Goal: Task Accomplishment & Management: Complete application form

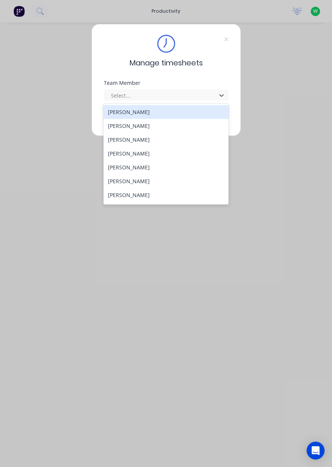
click at [157, 129] on div "[PERSON_NAME]" at bounding box center [166, 126] width 125 height 14
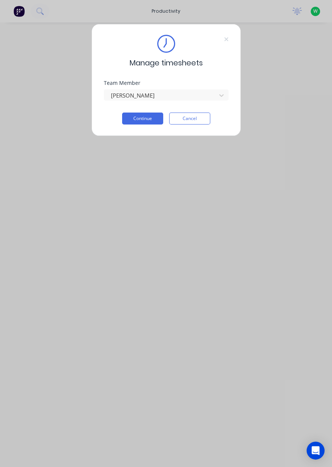
click at [144, 129] on div "Manage timesheets Team Member Aidan Calvert Continue Cancel" at bounding box center [166, 80] width 149 height 112
click at [145, 120] on button "Continue" at bounding box center [142, 118] width 41 height 12
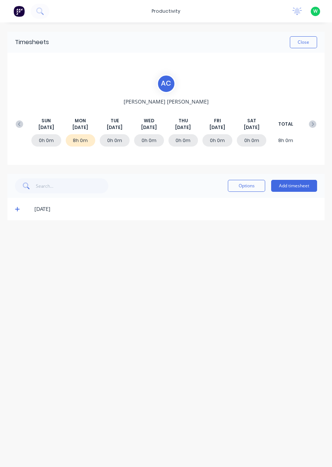
click at [18, 212] on span at bounding box center [18, 208] width 7 height 7
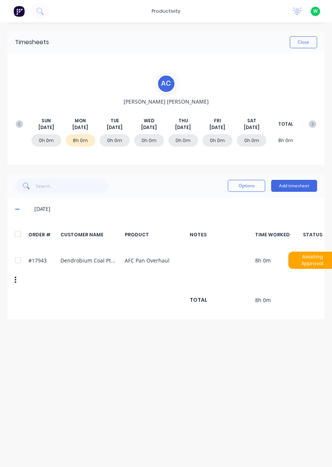
click at [300, 43] on button "Close" at bounding box center [303, 42] width 27 height 12
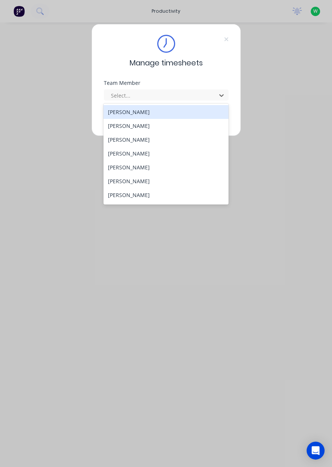
click at [129, 154] on div "[PERSON_NAME]" at bounding box center [166, 153] width 125 height 14
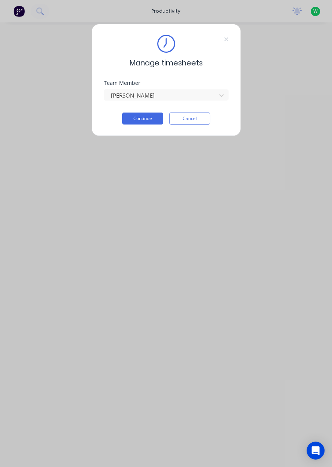
click at [144, 116] on button "Continue" at bounding box center [142, 118] width 41 height 12
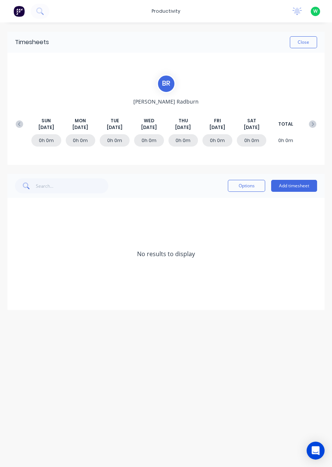
click at [294, 184] on button "Add timesheet" at bounding box center [294, 186] width 46 height 12
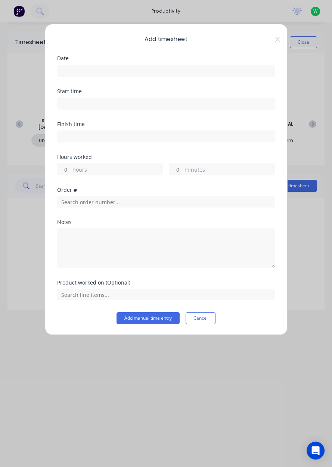
click at [83, 67] on input at bounding box center [167, 70] width 218 height 11
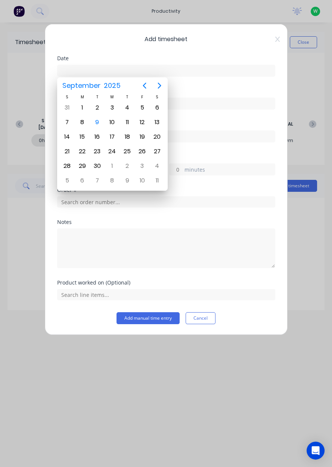
click at [82, 121] on div "8" at bounding box center [82, 122] width 11 height 11
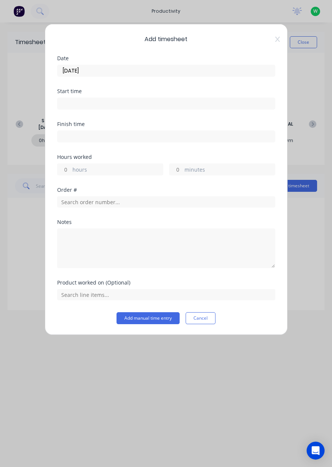
type input "08/09/2025"
click at [67, 164] on input "hours" at bounding box center [64, 169] width 13 height 11
click at [175, 167] on input "minutes" at bounding box center [176, 169] width 13 height 11
type input "30"
click at [94, 202] on input "text" at bounding box center [166, 201] width 218 height 11
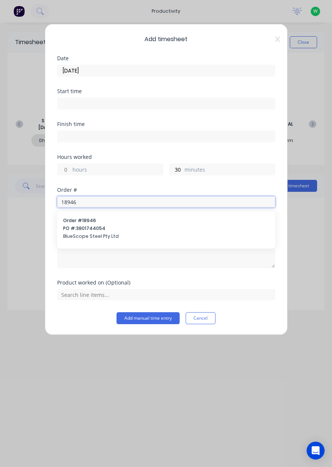
type input "18946"
click at [85, 234] on span "BlueScope Steel Pty Ltd" at bounding box center [166, 236] width 206 height 7
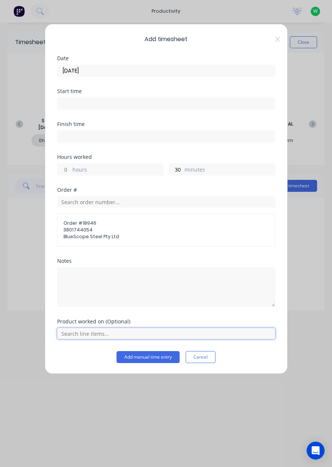
click at [87, 330] on input "text" at bounding box center [166, 333] width 218 height 11
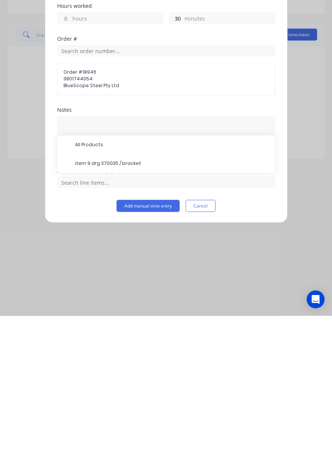
click at [114, 312] on span "item 9 drg 370035 / bracket" at bounding box center [172, 314] width 194 height 7
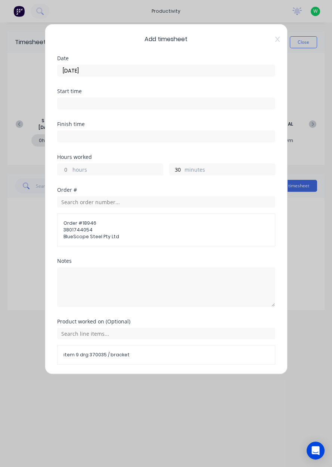
scroll to position [23, 0]
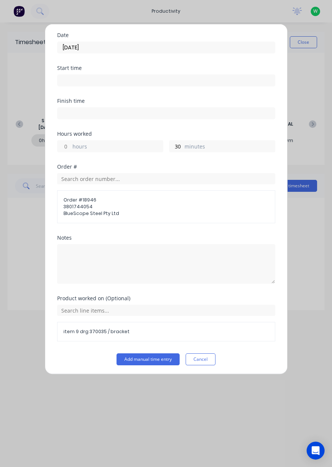
click at [152, 358] on button "Add manual time entry" at bounding box center [148, 359] width 63 height 12
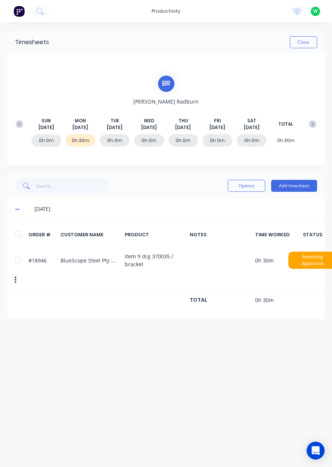
click at [298, 186] on button "Add timesheet" at bounding box center [294, 186] width 46 height 12
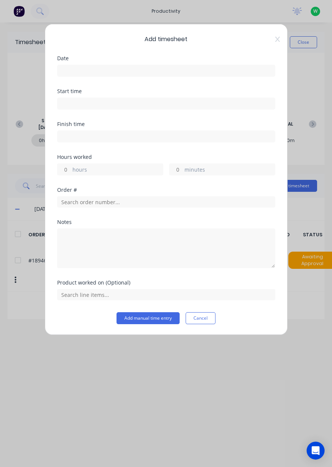
click at [83, 72] on input at bounding box center [167, 70] width 218 height 11
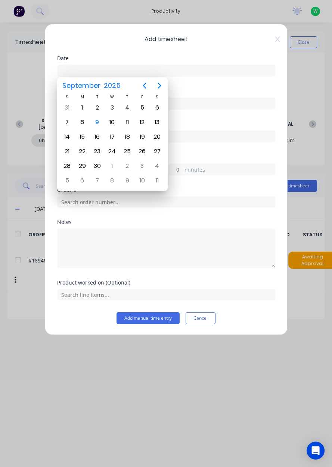
click at [83, 120] on div "8" at bounding box center [82, 122] width 11 height 11
type input "08/09/2025"
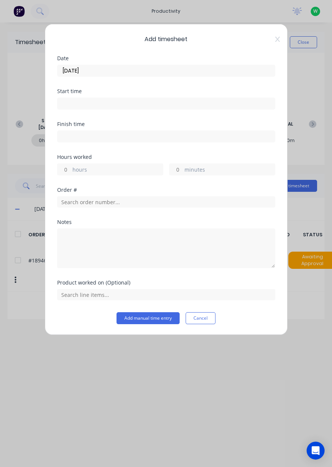
click at [180, 167] on input "minutes" at bounding box center [176, 169] width 13 height 11
type input "3"
click at [177, 171] on input "minutes" at bounding box center [176, 169] width 13 height 11
type input "30"
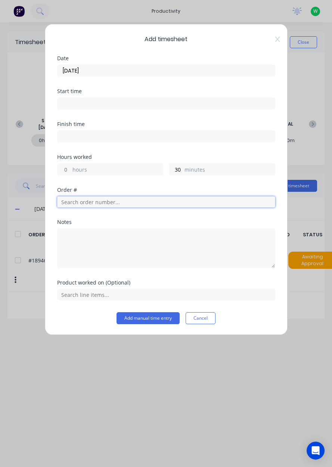
click at [82, 201] on input "text" at bounding box center [166, 201] width 218 height 11
type input "17"
